Goal: Task Accomplishment & Management: Manage account settings

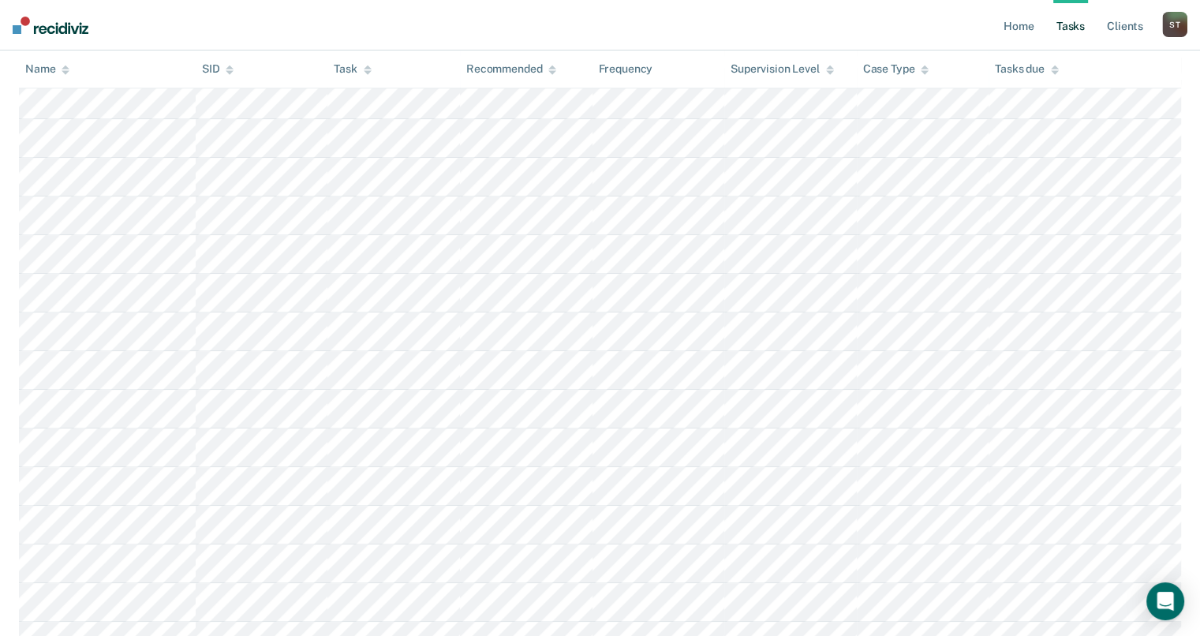
scroll to position [338, 0]
click at [361, 68] on div "Task" at bounding box center [352, 69] width 37 height 13
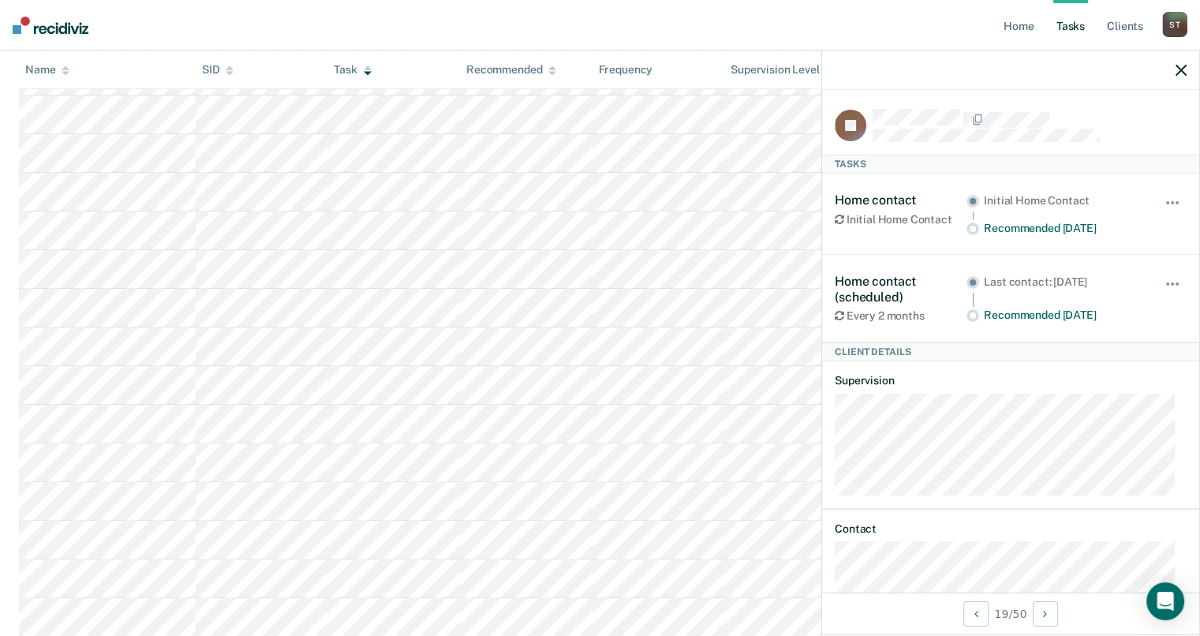
click at [1181, 69] on icon "button" at bounding box center [1181, 70] width 11 height 11
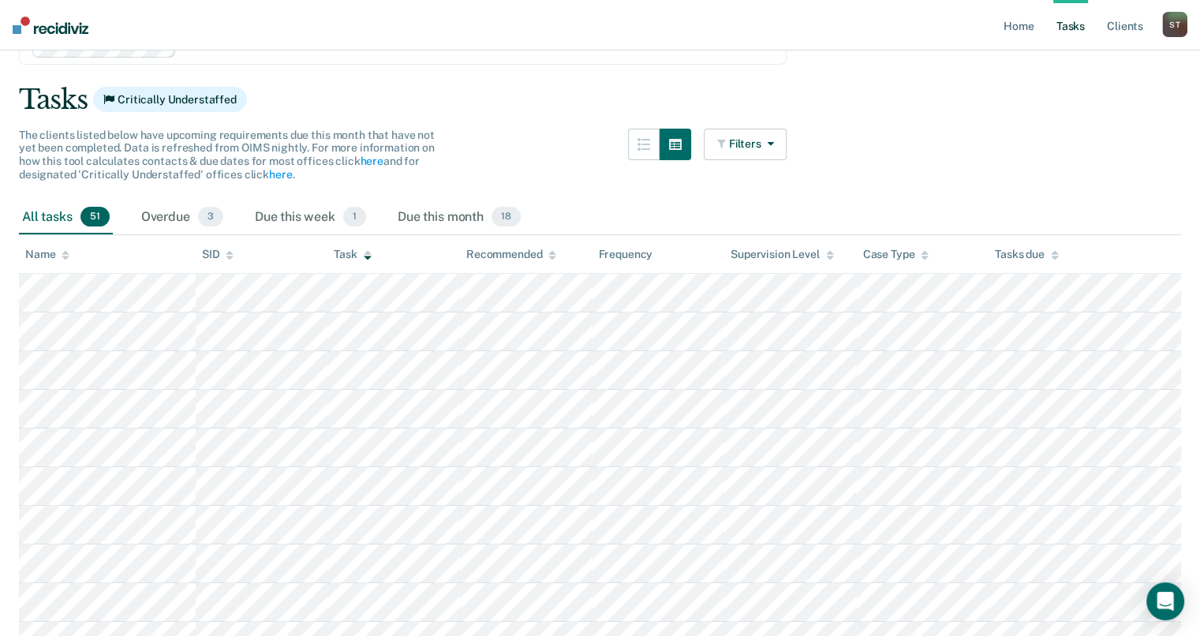
scroll to position [0, 0]
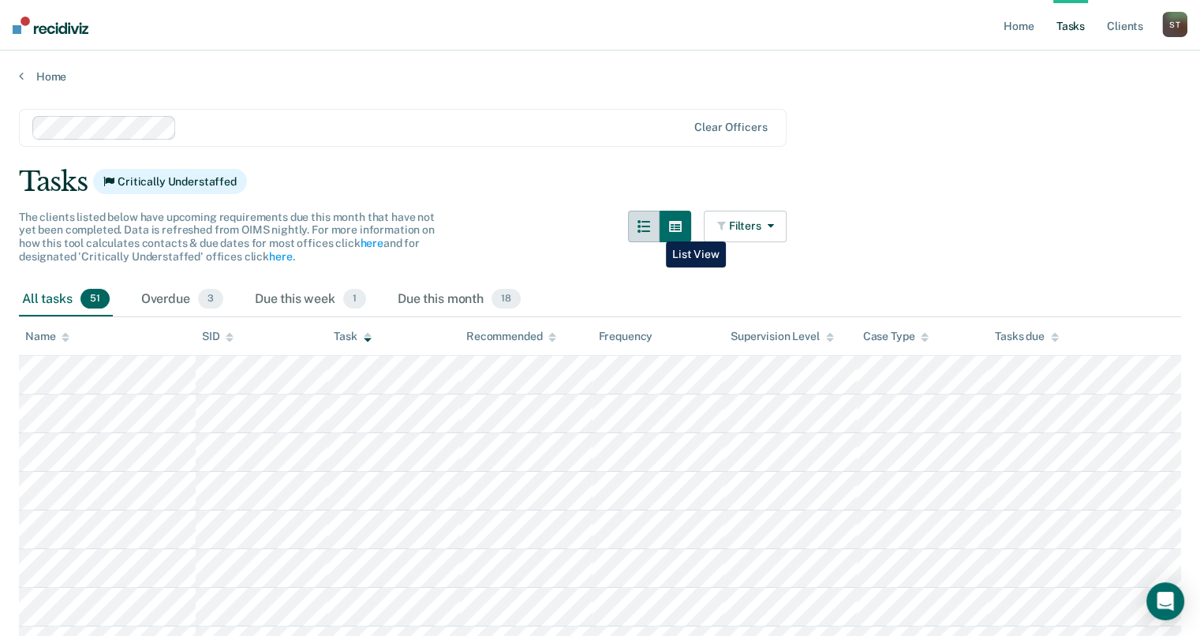
click at [650, 230] on icon "button" at bounding box center [644, 226] width 13 height 13
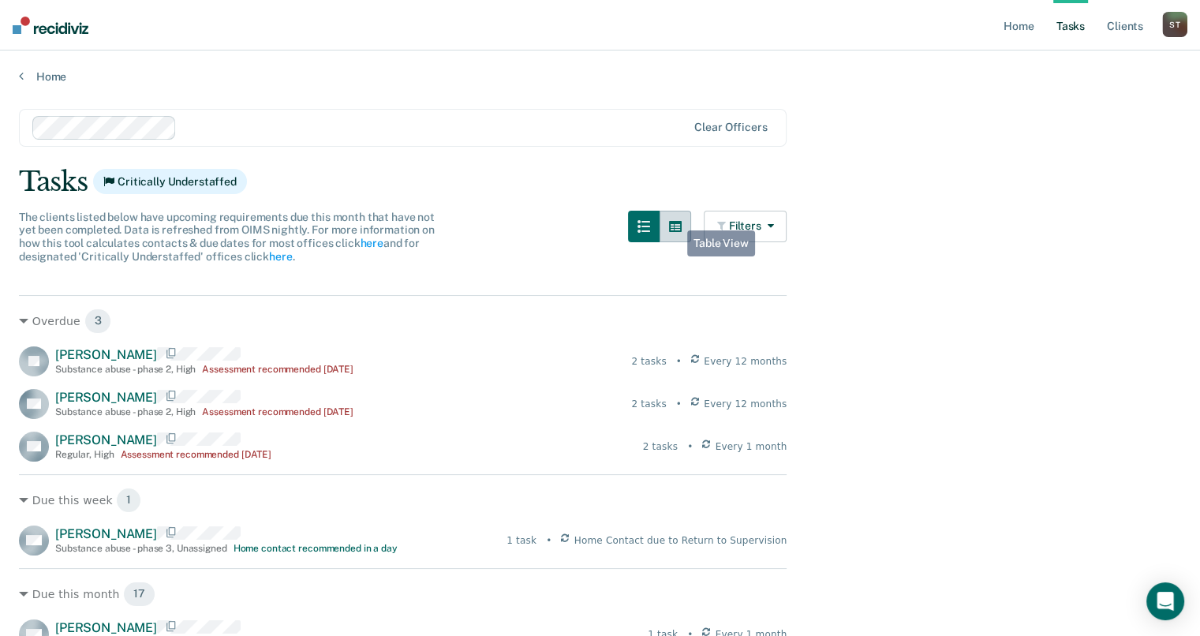
click at [677, 219] on button "button" at bounding box center [676, 227] width 32 height 32
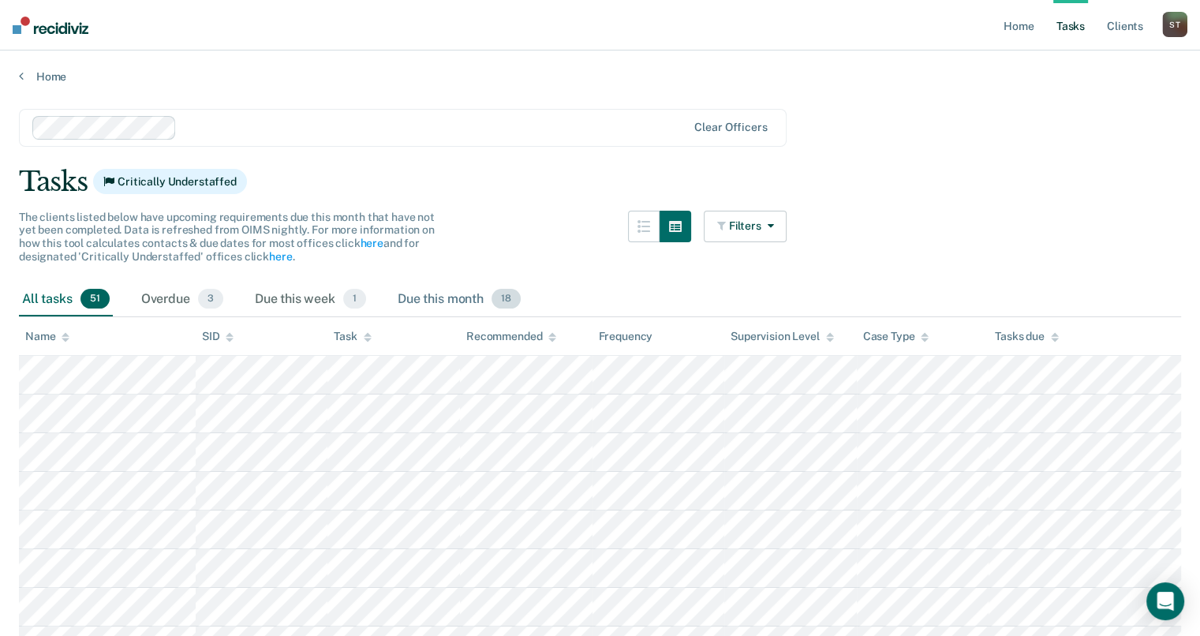
click at [474, 304] on div "Due this month 18" at bounding box center [459, 300] width 129 height 35
click at [331, 307] on div "Due this week 1" at bounding box center [311, 300] width 118 height 35
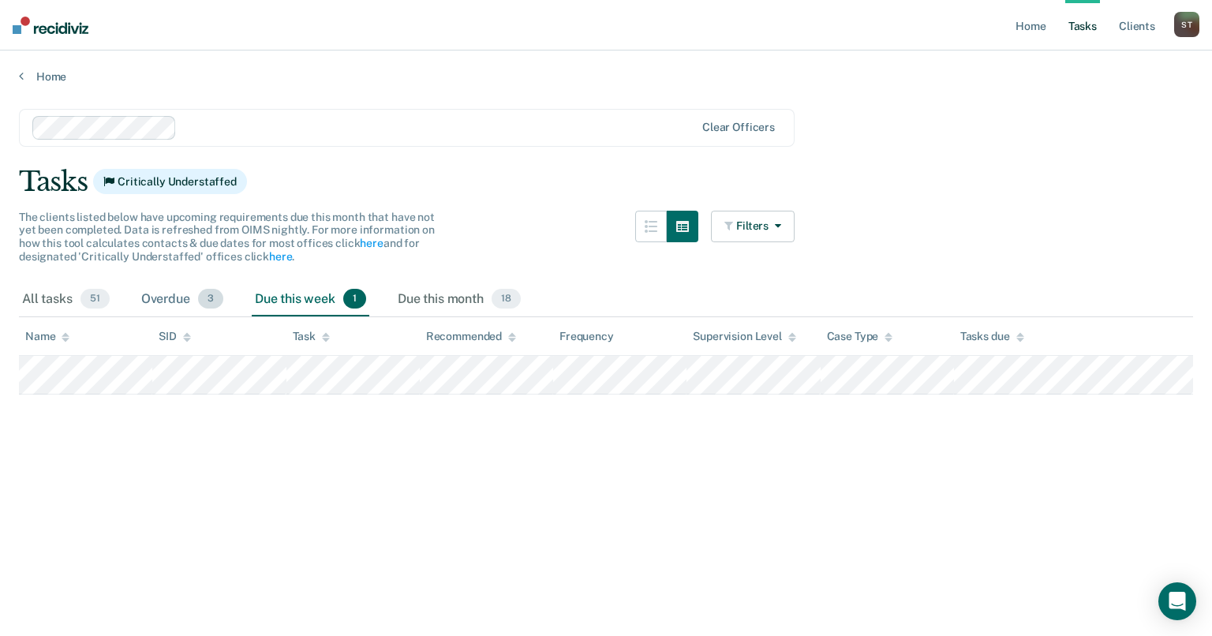
click at [190, 290] on div "Overdue 3" at bounding box center [182, 300] width 88 height 35
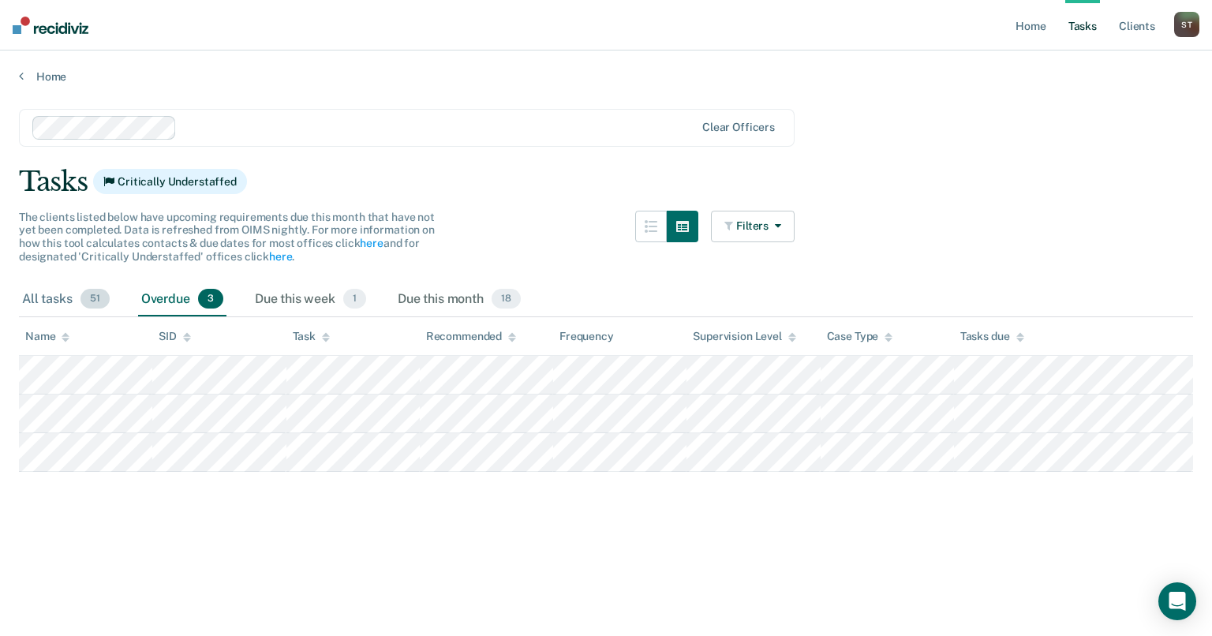
click at [57, 305] on div "All tasks 51" at bounding box center [66, 300] width 94 height 35
